Goal: Feedback & Contribution: Leave review/rating

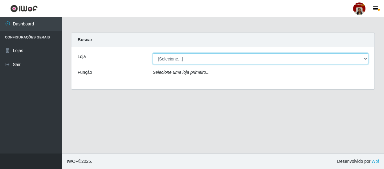
click at [352, 59] on select "[Selecione...] Mar Vermelho - Loja 04" at bounding box center [261, 58] width 216 height 11
select select "251"
click at [153, 53] on select "[Selecione...] Mar Vermelho - Loja 04" at bounding box center [261, 58] width 216 height 11
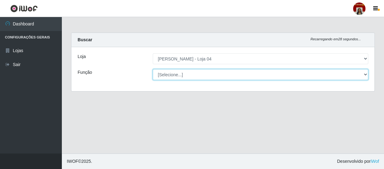
click at [364, 74] on select "[Selecione...] ASG ASG + ASG ++ Auxiliar de Depósito Auxiliar de Depósito + Aux…" at bounding box center [261, 74] width 216 height 11
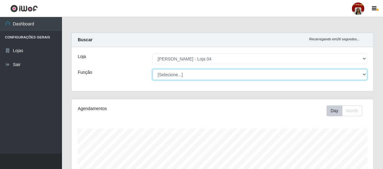
scroll to position [128, 302]
select select "22"
click at [152, 69] on select "[Selecione...] ASG ASG + ASG ++ Auxiliar de Depósito Auxiliar de Depósito + Aux…" at bounding box center [259, 74] width 215 height 11
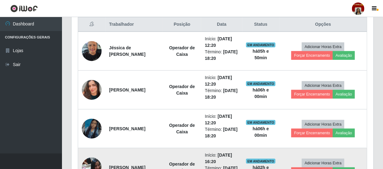
scroll to position [216, 0]
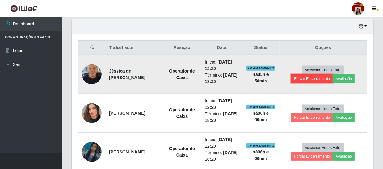
click at [305, 80] on button "Forçar Encerramento" at bounding box center [311, 78] width 41 height 9
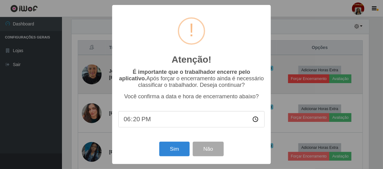
scroll to position [128, 299]
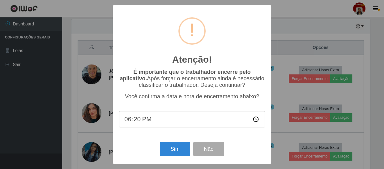
click at [289, 62] on div "Atenção! × É importante que o trabalhador encerre pelo aplicativo. Após forçar …" at bounding box center [192, 84] width 384 height 169
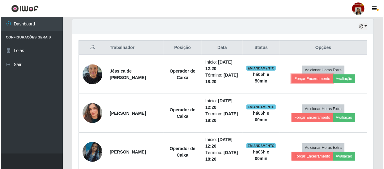
scroll to position [128, 302]
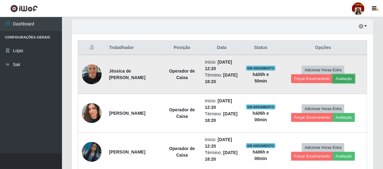
click at [354, 75] on button "Avaliação" at bounding box center [343, 78] width 22 height 9
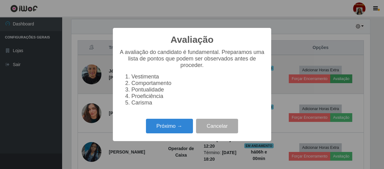
scroll to position [128, 299]
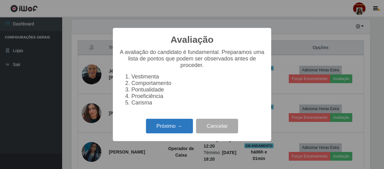
click at [165, 127] on button "Próximo →" at bounding box center [169, 126] width 47 height 15
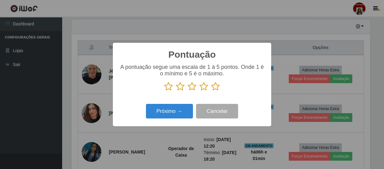
scroll to position [309450, 309279]
click at [217, 88] on icon at bounding box center [215, 86] width 9 height 9
click at [211, 91] on input "radio" at bounding box center [211, 91] width 0 height 0
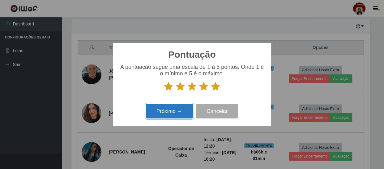
click at [173, 116] on button "Próximo →" at bounding box center [169, 111] width 47 height 15
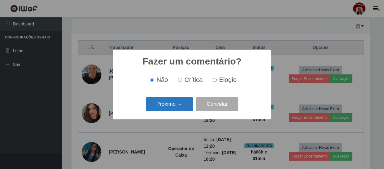
click at [175, 104] on button "Próximo →" at bounding box center [169, 104] width 47 height 15
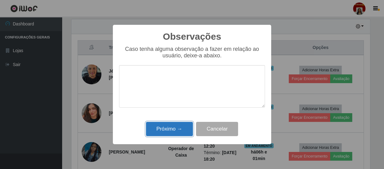
click at [162, 134] on button "Próximo →" at bounding box center [169, 129] width 47 height 15
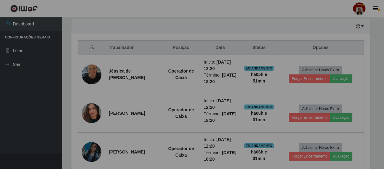
scroll to position [128, 302]
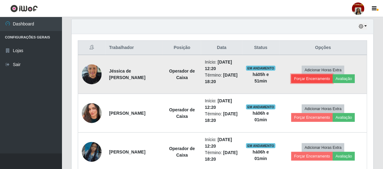
click at [311, 78] on button "Forçar Encerramento" at bounding box center [311, 78] width 41 height 9
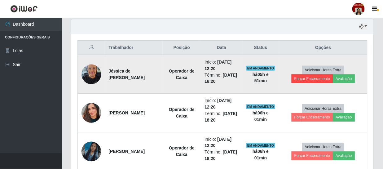
scroll to position [128, 299]
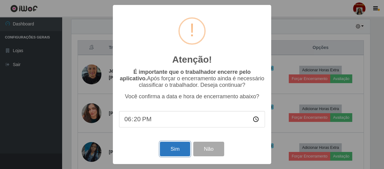
click at [176, 143] on button "Sim" at bounding box center [175, 148] width 30 height 15
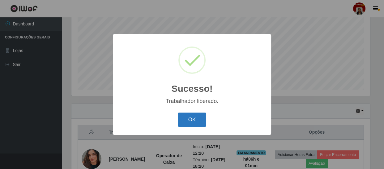
click at [202, 113] on button "OK" at bounding box center [192, 119] width 29 height 15
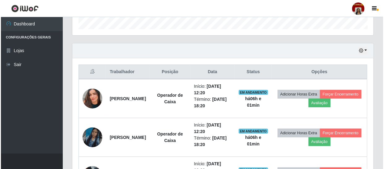
scroll to position [245, 0]
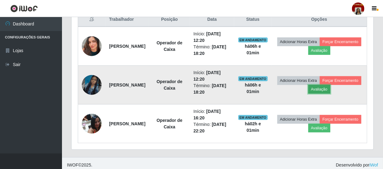
click at [330, 87] on button "Avaliação" at bounding box center [319, 89] width 22 height 9
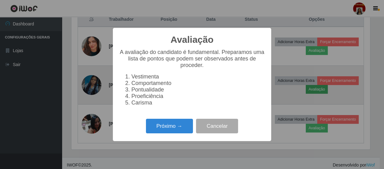
scroll to position [128, 299]
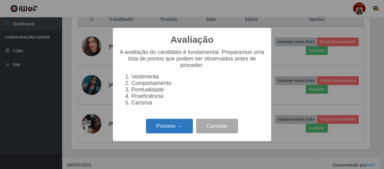
click at [174, 127] on button "Próximo →" at bounding box center [169, 126] width 47 height 15
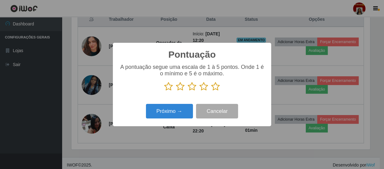
click at [215, 86] on icon at bounding box center [215, 86] width 9 height 9
click at [211, 91] on input "radio" at bounding box center [211, 91] width 0 height 0
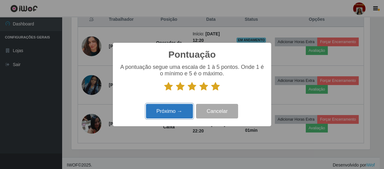
click at [181, 112] on button "Próximo →" at bounding box center [169, 111] width 47 height 15
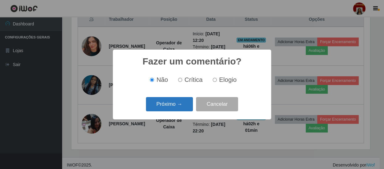
click at [175, 108] on button "Próximo →" at bounding box center [169, 104] width 47 height 15
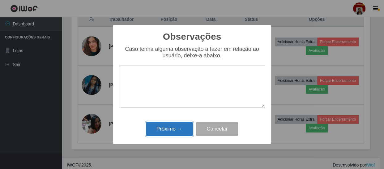
click at [173, 129] on button "Próximo →" at bounding box center [169, 129] width 47 height 15
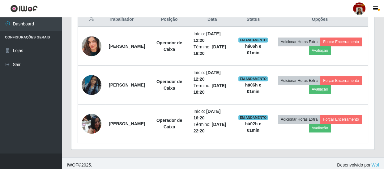
scroll to position [128, 302]
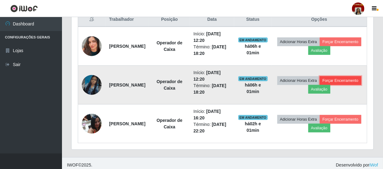
click at [319, 85] on button "Forçar Encerramento" at bounding box center [339, 80] width 41 height 9
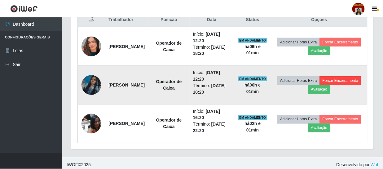
scroll to position [128, 299]
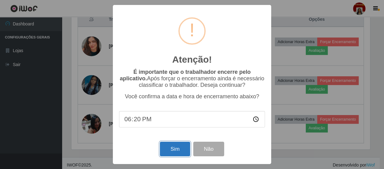
click at [181, 149] on button "Sim" at bounding box center [175, 148] width 30 height 15
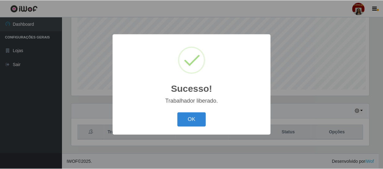
scroll to position [0, 0]
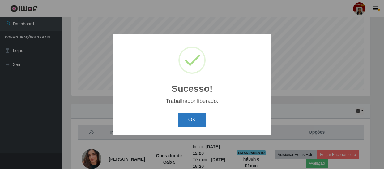
click at [204, 119] on button "OK" at bounding box center [192, 119] width 29 height 15
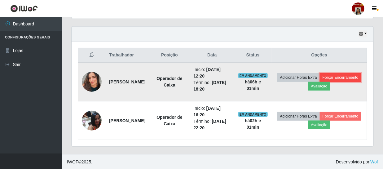
click at [319, 82] on button "Forçar Encerramento" at bounding box center [339, 77] width 41 height 9
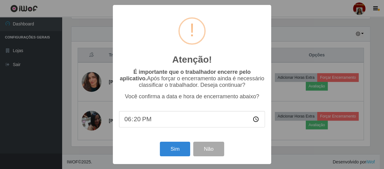
click at [319, 58] on div "Atenção! × É importante que o trabalhador encerre pelo aplicativo. Após forçar …" at bounding box center [192, 84] width 384 height 169
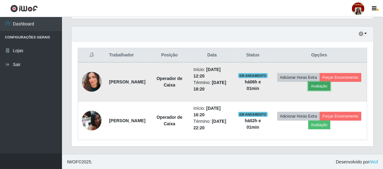
click at [330, 86] on button "Avaliação" at bounding box center [319, 86] width 22 height 9
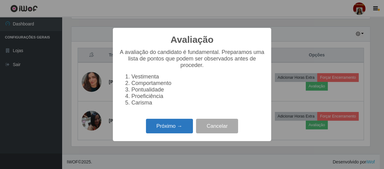
click at [182, 125] on button "Próximo →" at bounding box center [169, 126] width 47 height 15
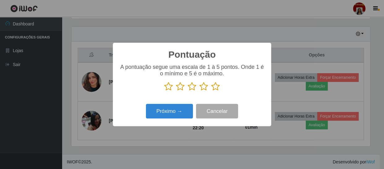
click at [221, 84] on p at bounding box center [192, 86] width 146 height 9
click at [218, 89] on icon at bounding box center [215, 86] width 9 height 9
click at [211, 91] on input "radio" at bounding box center [211, 91] width 0 height 0
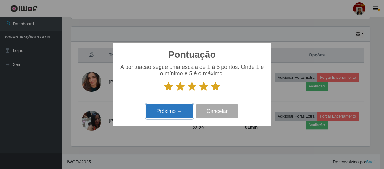
click at [174, 115] on button "Próximo →" at bounding box center [169, 111] width 47 height 15
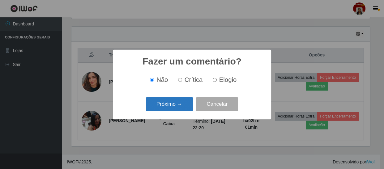
click at [179, 103] on button "Próximo →" at bounding box center [169, 104] width 47 height 15
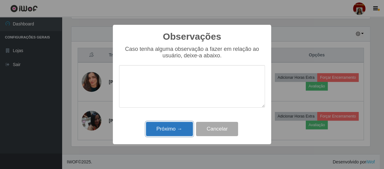
click at [172, 131] on button "Próximo →" at bounding box center [169, 129] width 47 height 15
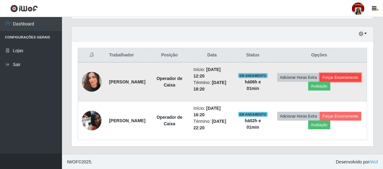
click at [319, 82] on button "Forçar Encerramento" at bounding box center [339, 77] width 41 height 9
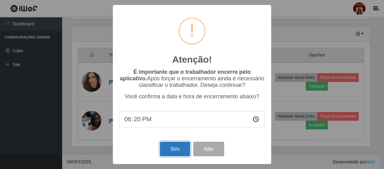
click at [167, 151] on button "Sim" at bounding box center [175, 148] width 30 height 15
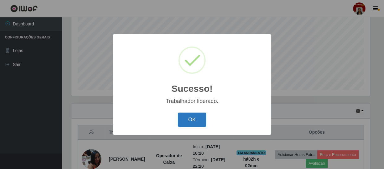
click at [192, 118] on button "OK" at bounding box center [192, 119] width 29 height 15
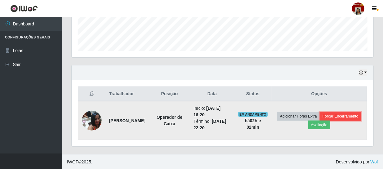
click at [319, 120] on button "Forçar Encerramento" at bounding box center [339, 116] width 41 height 9
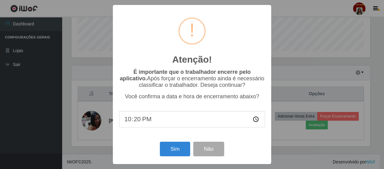
click at [328, 103] on div "Atenção! × É importante que o trabalhador encerre pelo aplicativo. Após forçar …" at bounding box center [192, 84] width 384 height 169
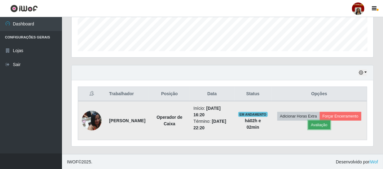
click at [330, 121] on button "Avaliação" at bounding box center [319, 124] width 22 height 9
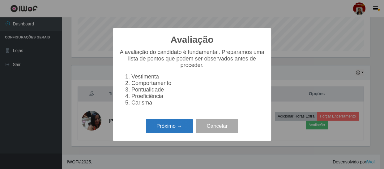
click at [171, 132] on button "Próximo →" at bounding box center [169, 126] width 47 height 15
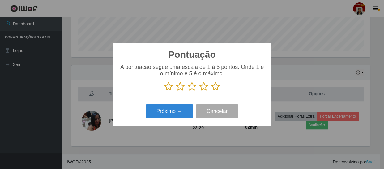
click at [217, 87] on icon at bounding box center [215, 86] width 9 height 9
click at [211, 91] on input "radio" at bounding box center [211, 91] width 0 height 0
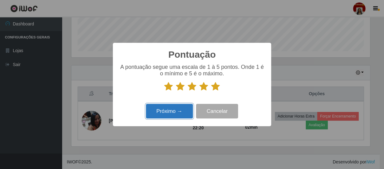
click at [181, 110] on button "Próximo →" at bounding box center [169, 111] width 47 height 15
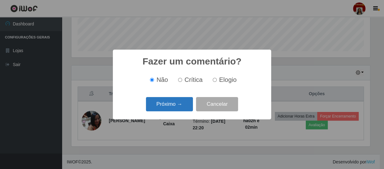
click at [178, 102] on button "Próximo →" at bounding box center [169, 104] width 47 height 15
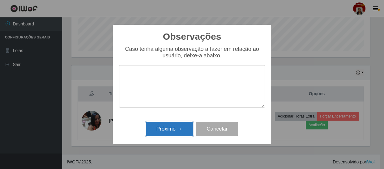
click at [169, 136] on button "Próximo →" at bounding box center [169, 129] width 47 height 15
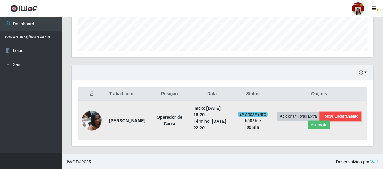
click at [319, 120] on button "Forçar Encerramento" at bounding box center [339, 116] width 41 height 9
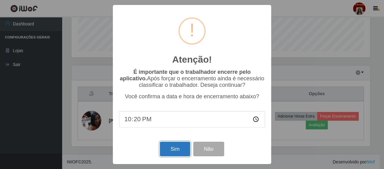
click at [177, 152] on button "Sim" at bounding box center [175, 148] width 30 height 15
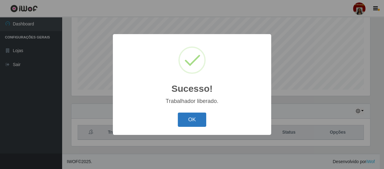
click at [190, 117] on button "OK" at bounding box center [192, 119] width 29 height 15
